Goal: Information Seeking & Learning: Obtain resource

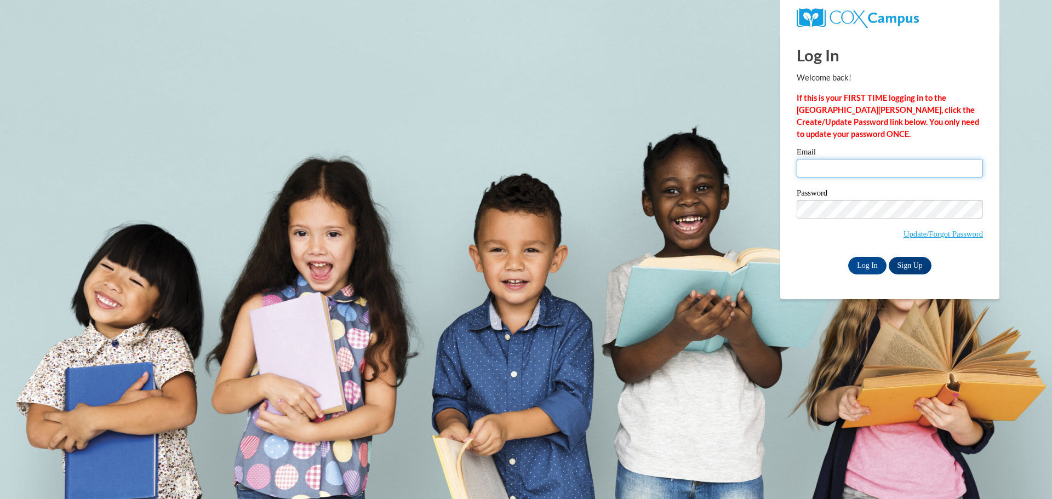
click at [826, 171] on input "Email" at bounding box center [889, 168] width 186 height 19
type input "kmodlin@atlspsch.org"
click at [877, 264] on input "Log In" at bounding box center [867, 266] width 38 height 18
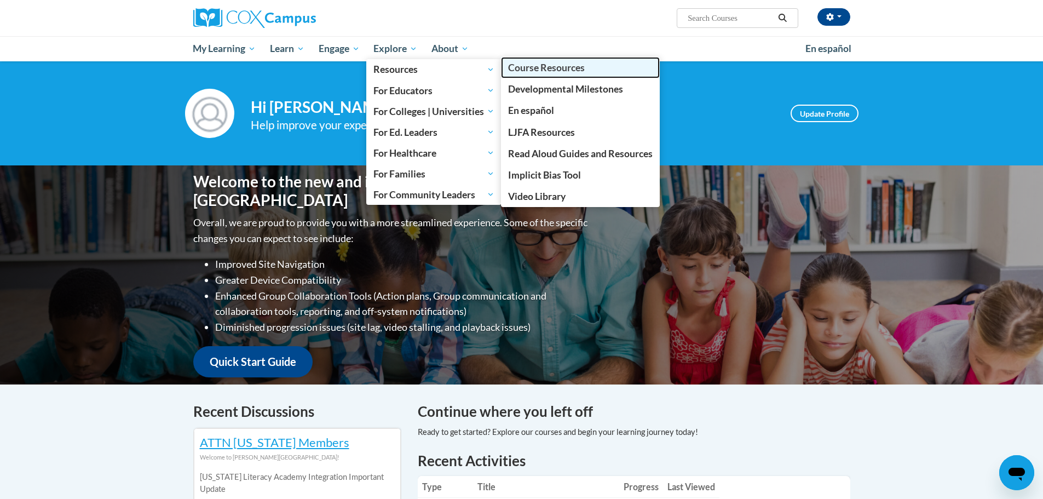
click at [537, 72] on span "Course Resources" at bounding box center [546, 68] width 77 height 12
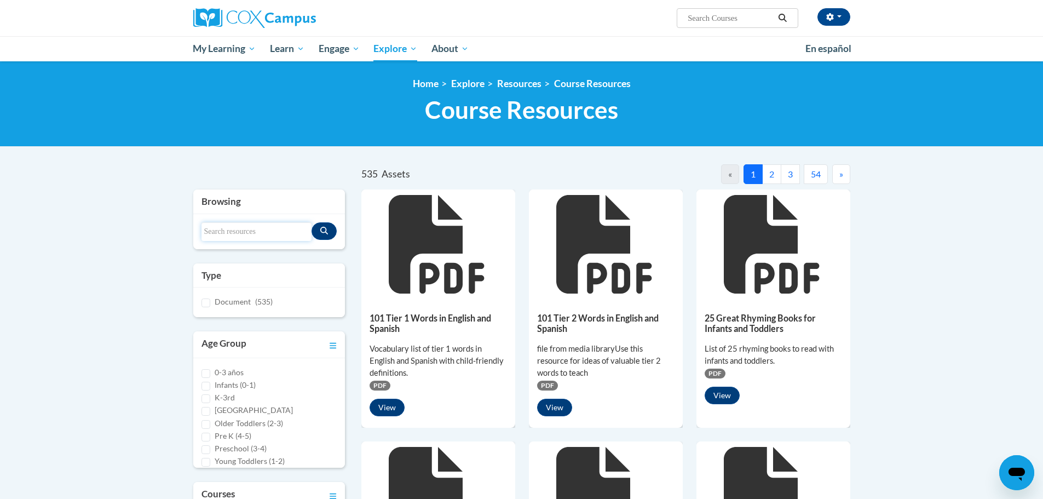
click at [266, 226] on input "Search resources" at bounding box center [257, 231] width 111 height 19
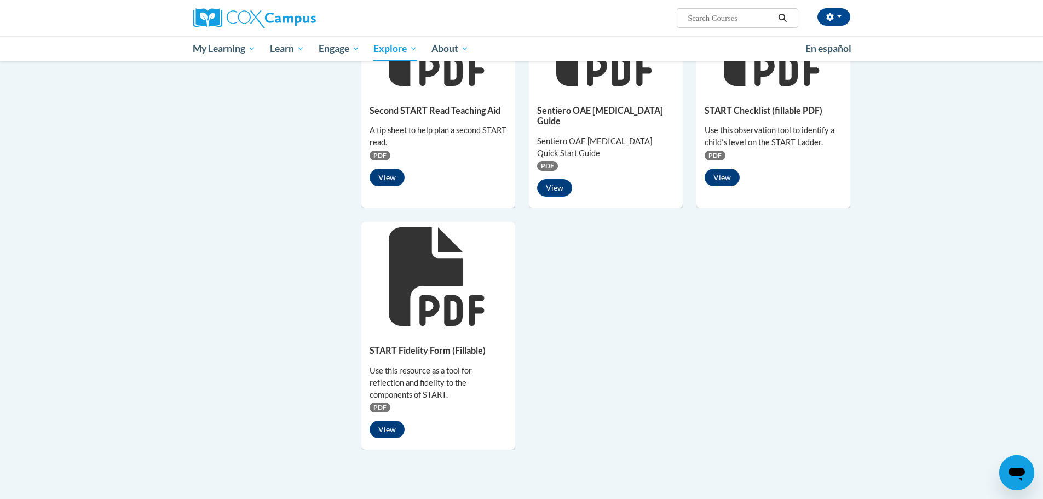
scroll to position [657, 0]
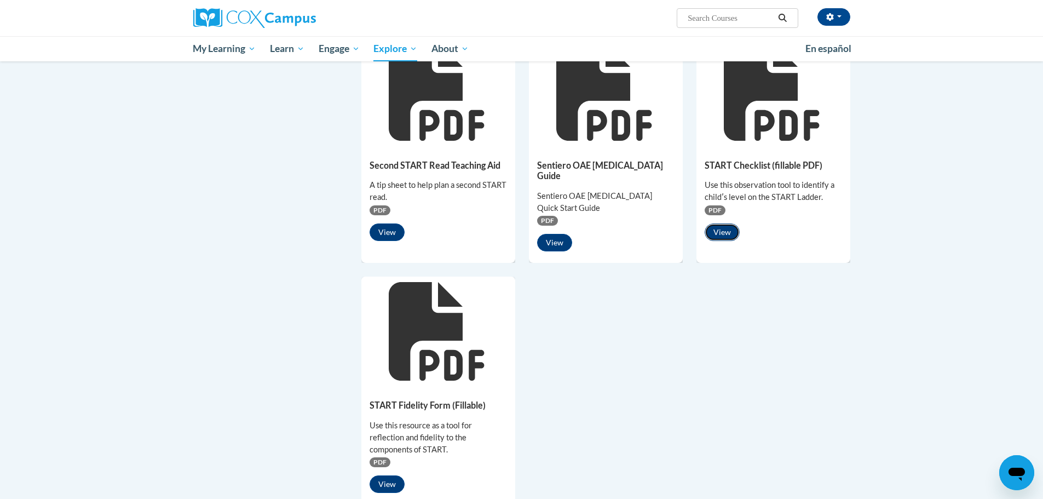
click at [721, 227] on button "View" at bounding box center [722, 232] width 35 height 18
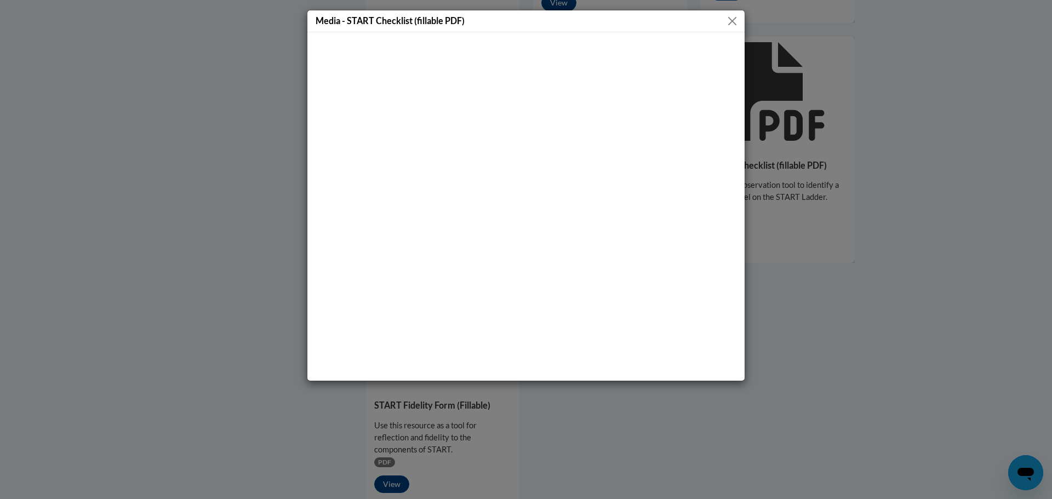
click at [730, 24] on button "Close" at bounding box center [732, 21] width 14 height 14
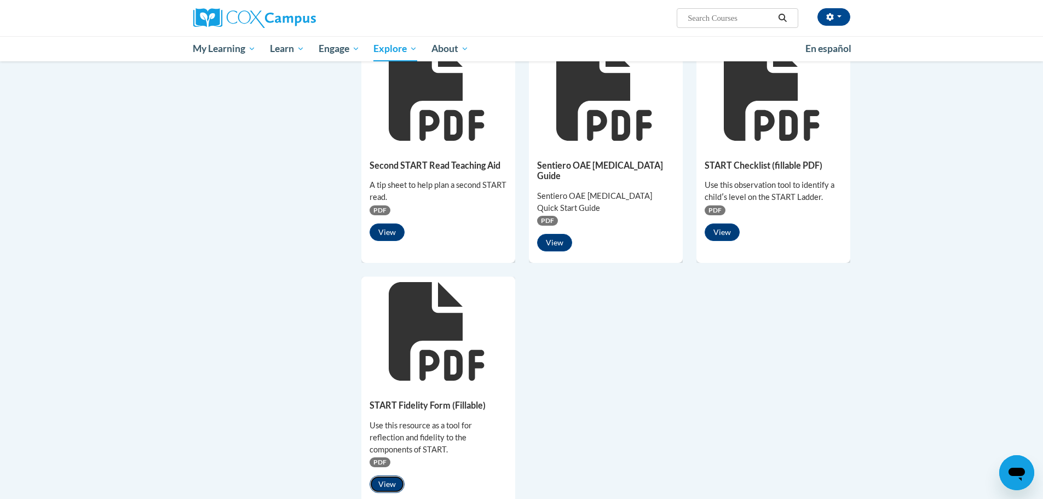
click at [392, 475] on button "View" at bounding box center [387, 484] width 35 height 18
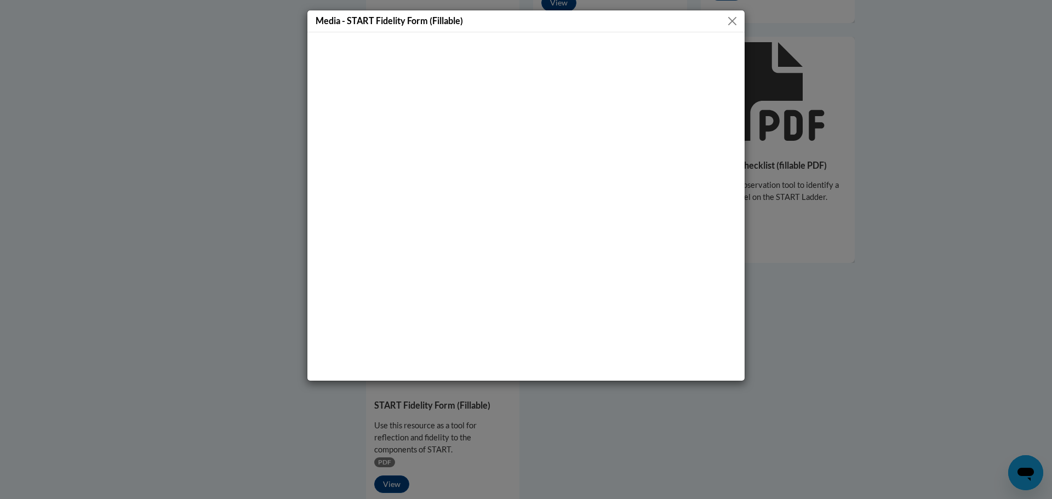
click at [737, 18] on button "Close" at bounding box center [732, 21] width 14 height 14
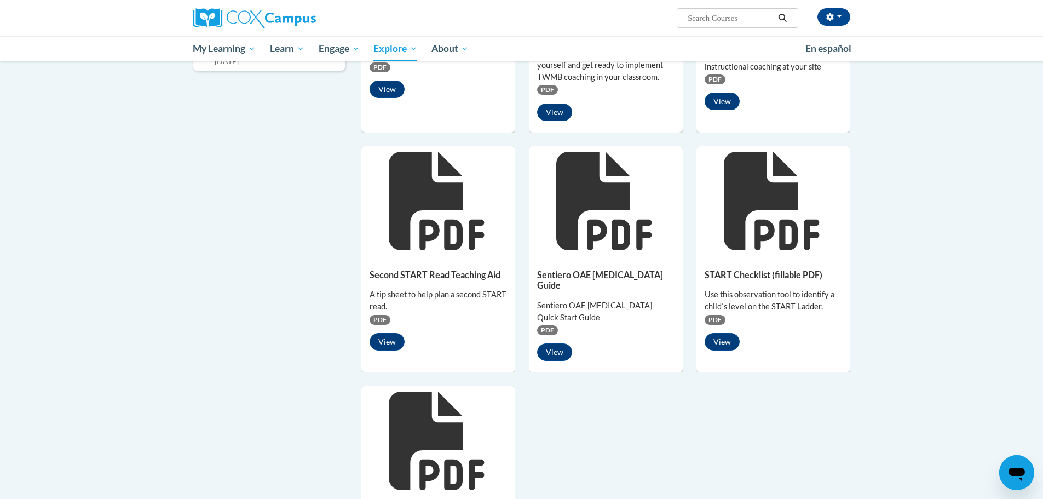
scroll to position [383, 0]
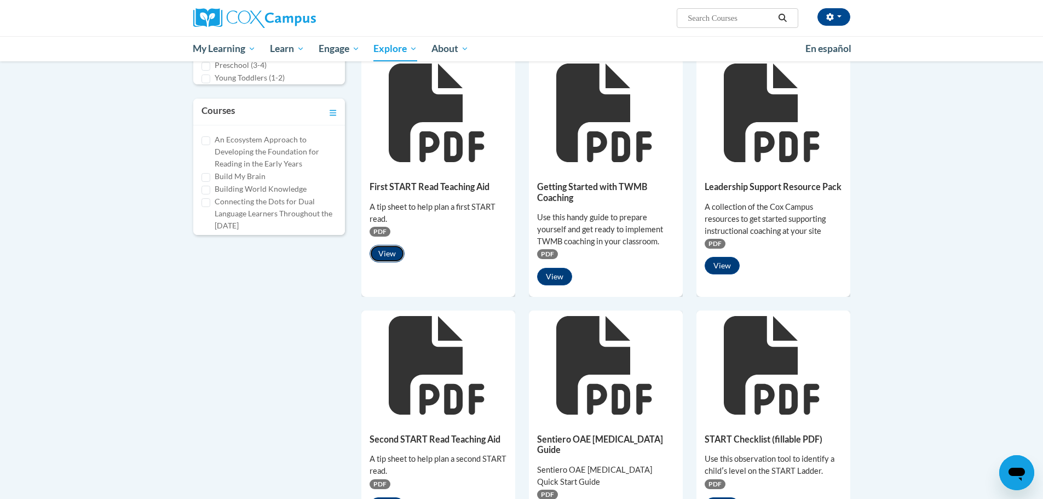
click at [397, 256] on button "View" at bounding box center [387, 254] width 35 height 18
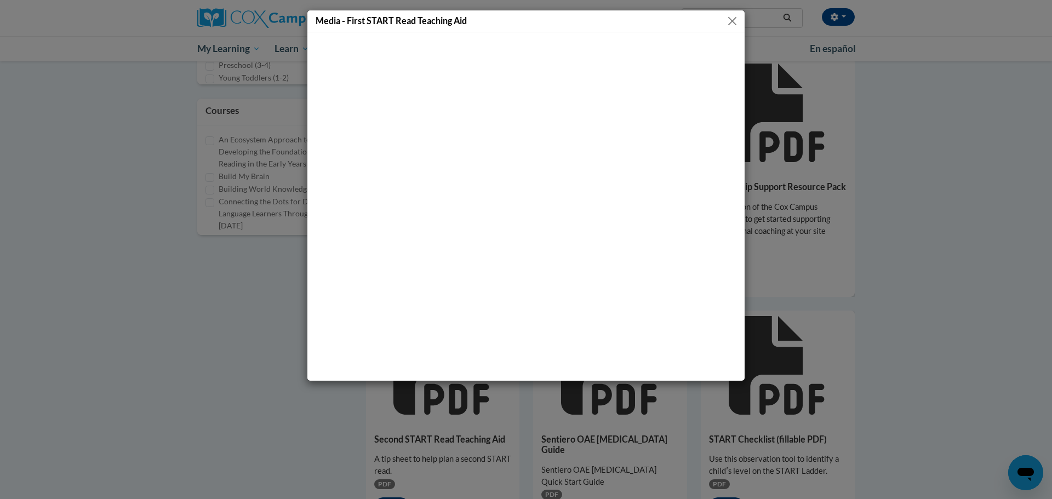
click at [736, 22] on button "Close" at bounding box center [732, 21] width 14 height 14
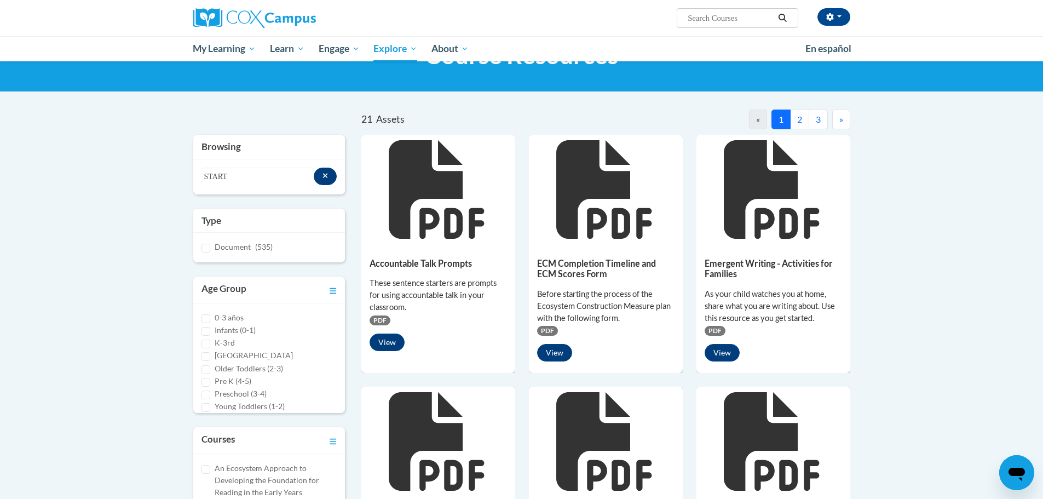
scroll to position [0, 0]
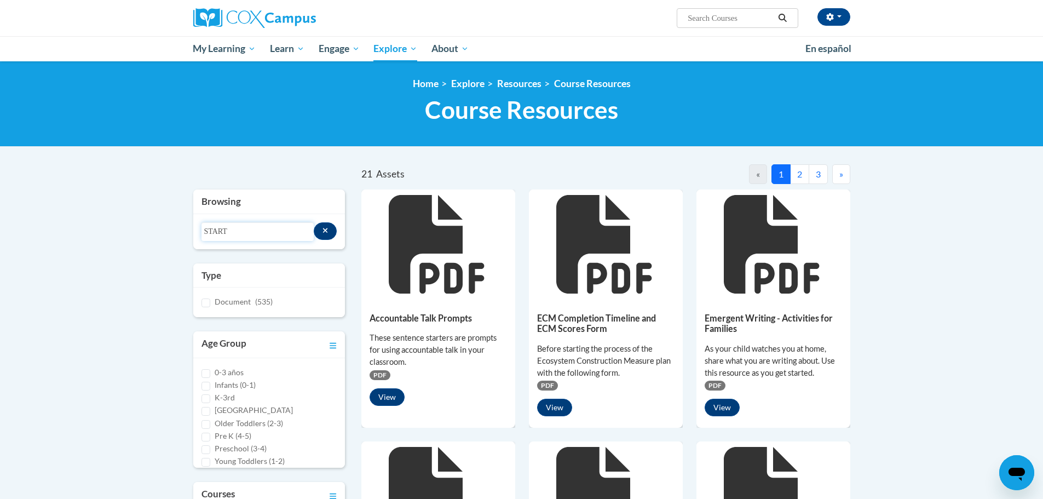
click at [273, 234] on input "START" at bounding box center [258, 231] width 112 height 19
type input "START read"
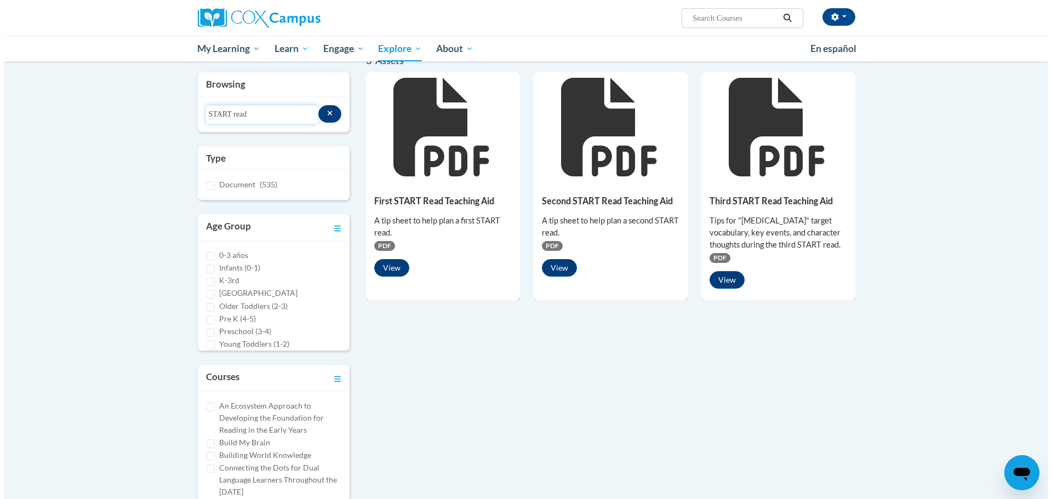
scroll to position [164, 0]
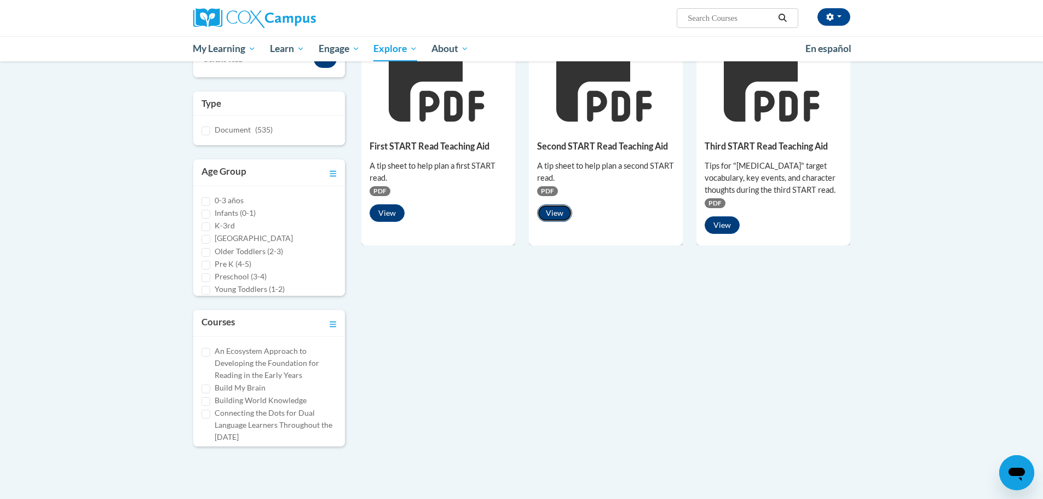
click at [566, 214] on button "View" at bounding box center [554, 213] width 35 height 18
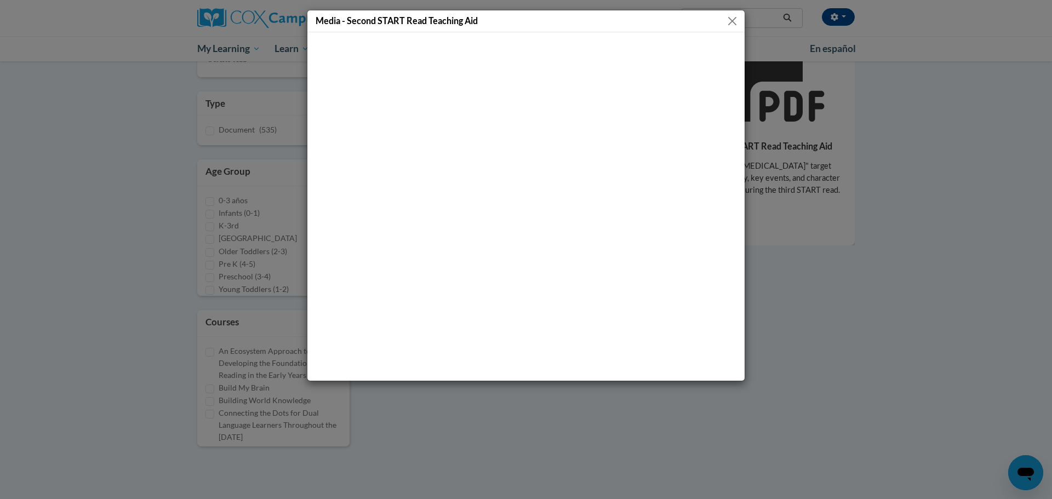
click at [733, 21] on button "Close" at bounding box center [732, 21] width 14 height 14
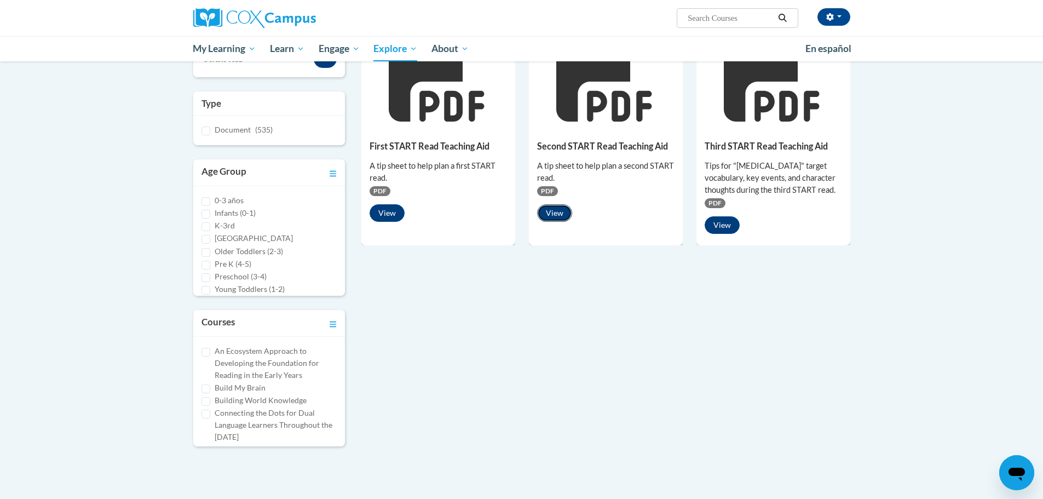
click at [560, 212] on button "View" at bounding box center [554, 213] width 35 height 18
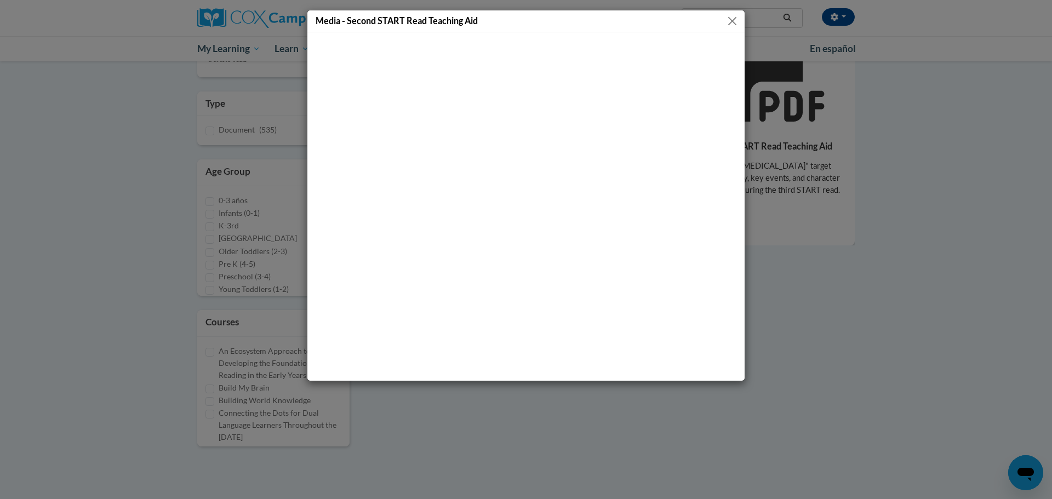
click at [731, 21] on button "Close" at bounding box center [732, 21] width 14 height 14
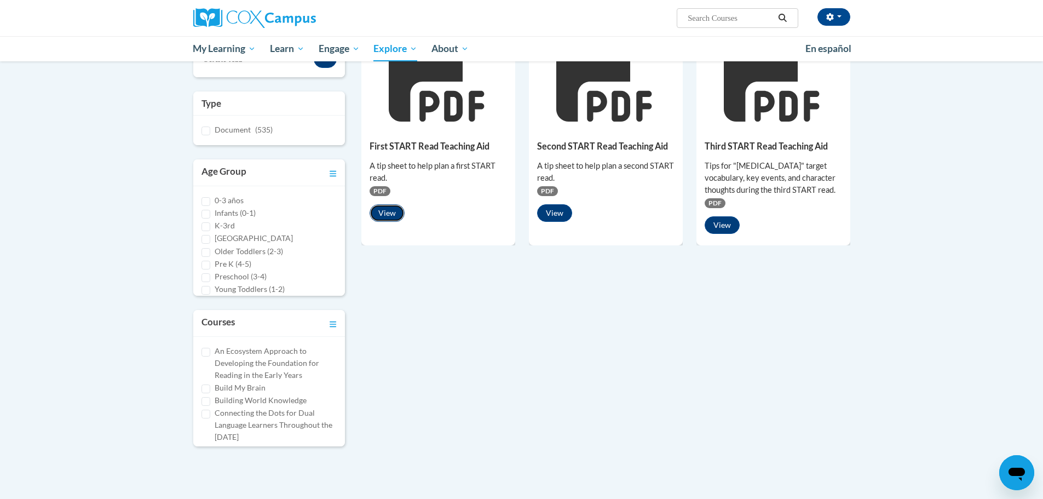
click at [383, 211] on button "View" at bounding box center [387, 213] width 35 height 18
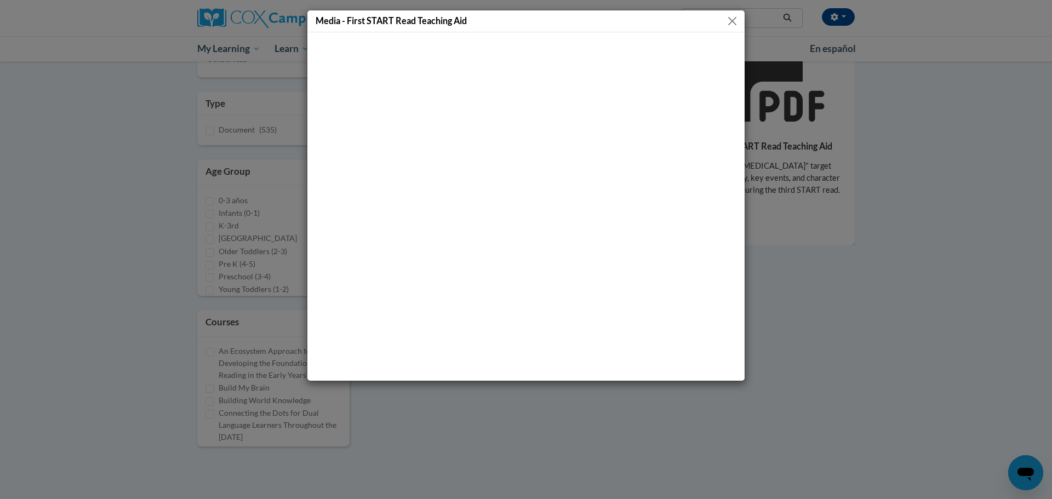
click at [729, 23] on button "Close" at bounding box center [732, 21] width 14 height 14
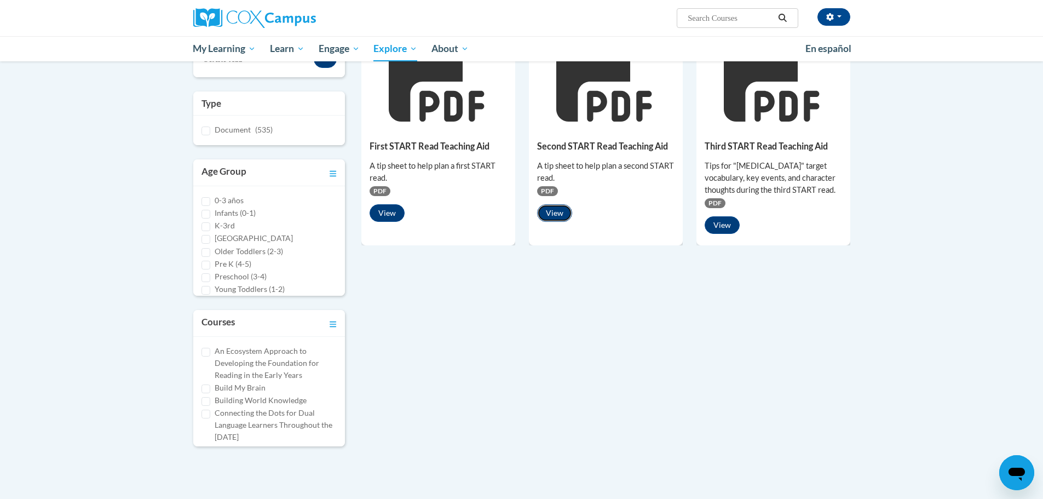
click at [549, 214] on button "View" at bounding box center [554, 213] width 35 height 18
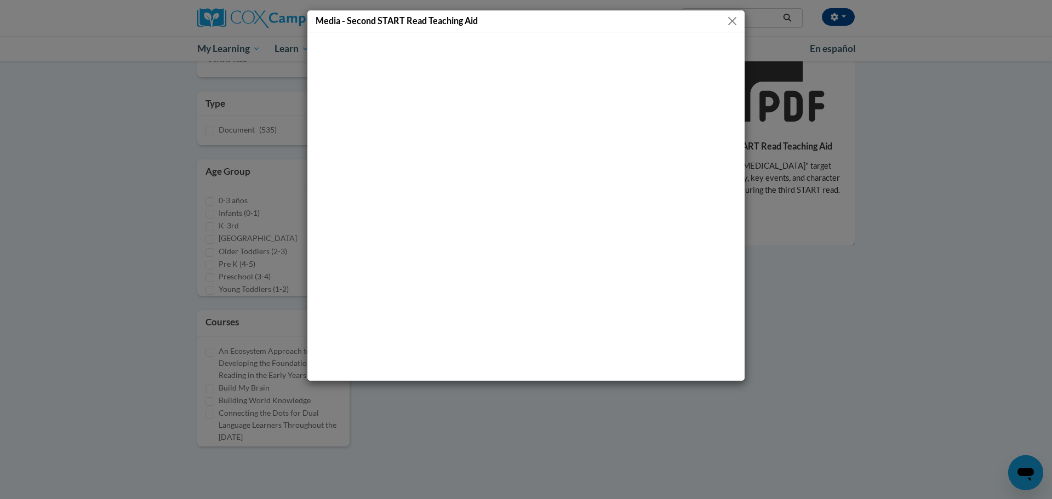
click at [733, 22] on button "Close" at bounding box center [732, 21] width 14 height 14
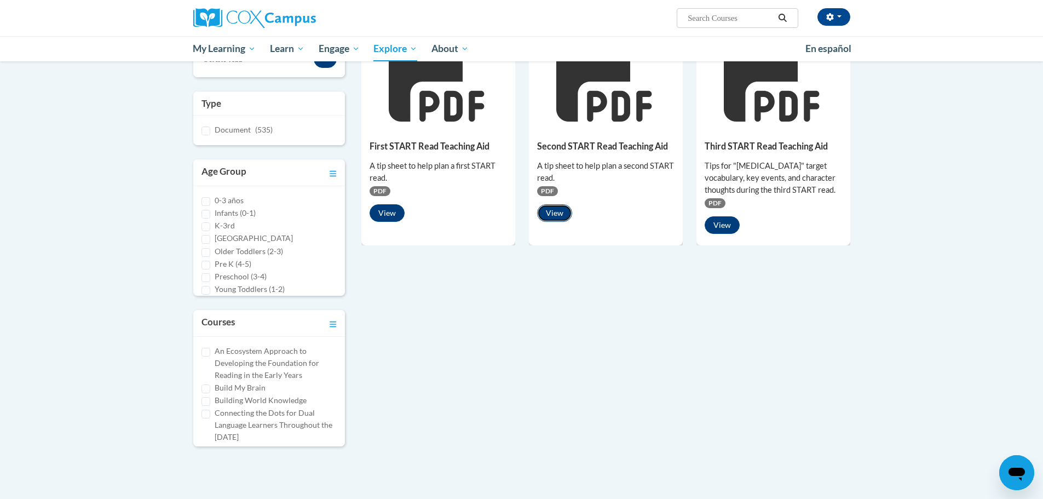
click at [571, 215] on button "View" at bounding box center [554, 213] width 35 height 18
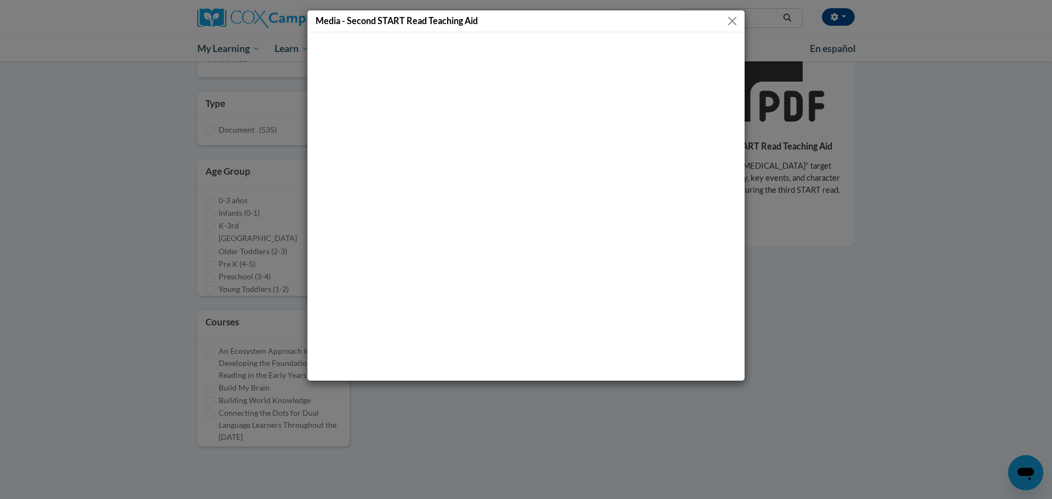
click at [734, 21] on button "Close" at bounding box center [732, 21] width 14 height 14
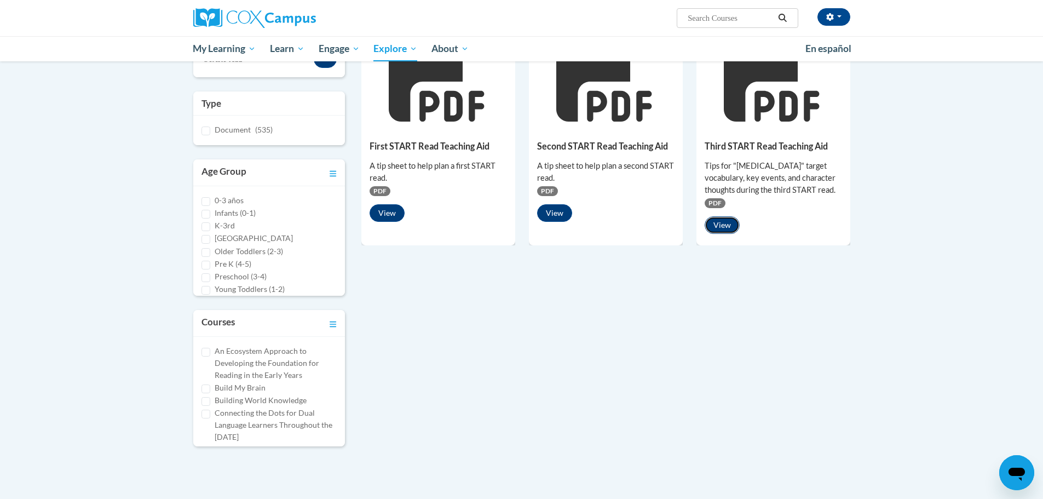
click at [719, 229] on button "View" at bounding box center [722, 225] width 35 height 18
